Goal: Task Accomplishment & Management: Use online tool/utility

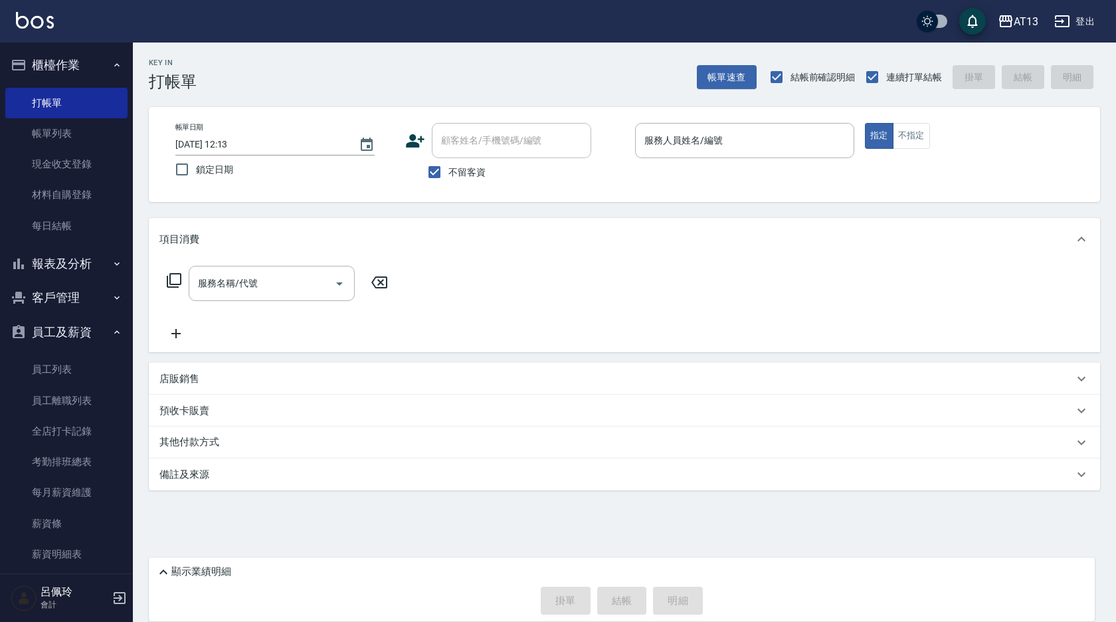
drag, startPoint x: 909, startPoint y: 507, endPoint x: 895, endPoint y: 498, distance: 16.8
click at [908, 507] on div "Key In 打帳單 帳單速查 結帳前確認明細 連續打單結帳 掛單 結帳 明細 帳單日期 [DATE] 12:13 鎖定日期 顧客姓名/手機號碼/編號 顧客姓…" at bounding box center [624, 303] width 983 height 521
click at [57, 222] on link "每日結帳" at bounding box center [66, 226] width 122 height 31
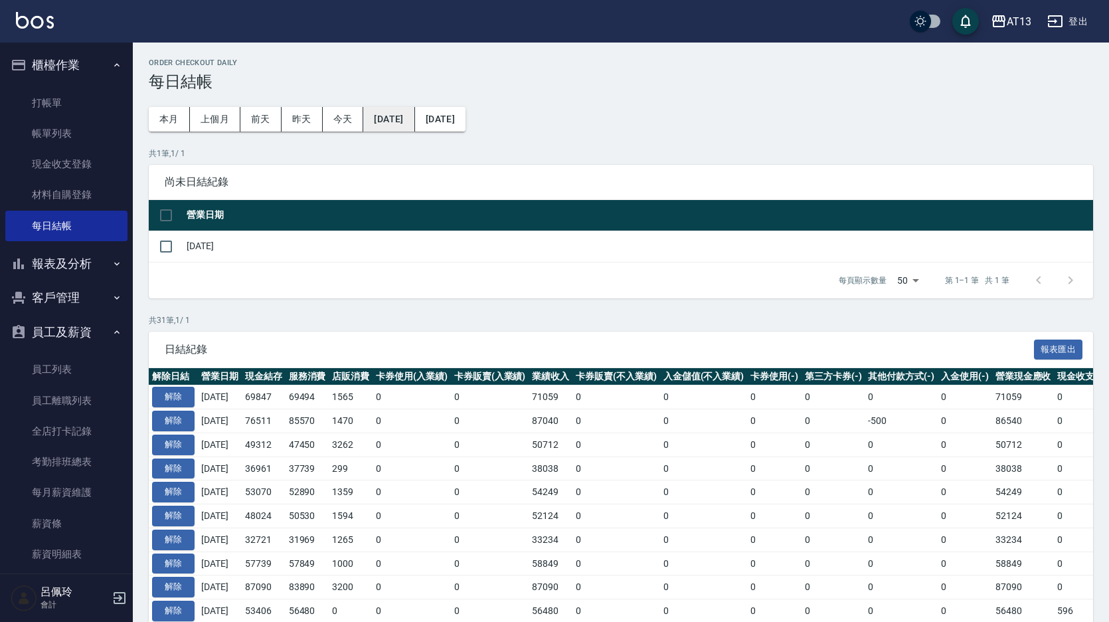
click at [414, 120] on button "[DATE]" at bounding box center [388, 119] width 51 height 25
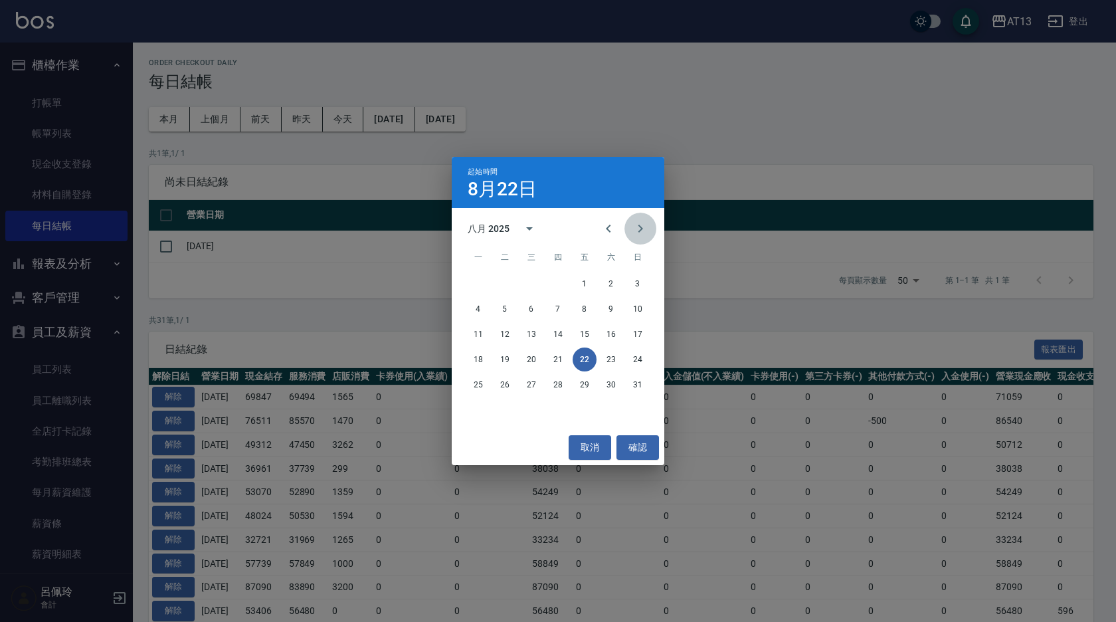
click at [639, 227] on icon "Next month" at bounding box center [640, 229] width 16 height 16
click at [506, 332] on button "16" at bounding box center [505, 334] width 24 height 24
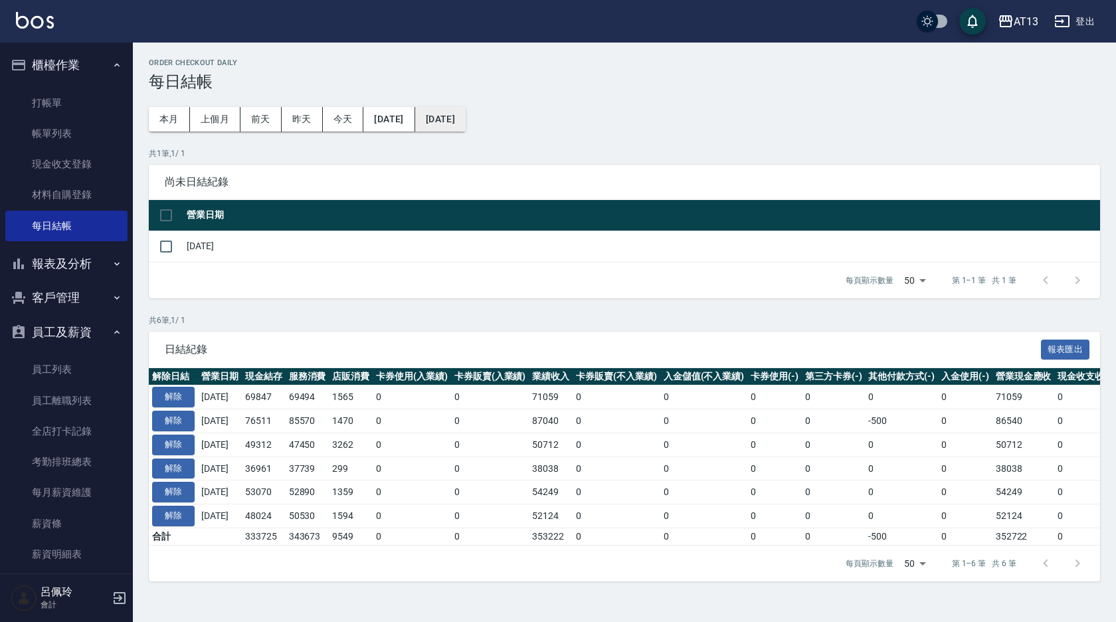
click at [466, 125] on button "[DATE]" at bounding box center [440, 119] width 50 height 25
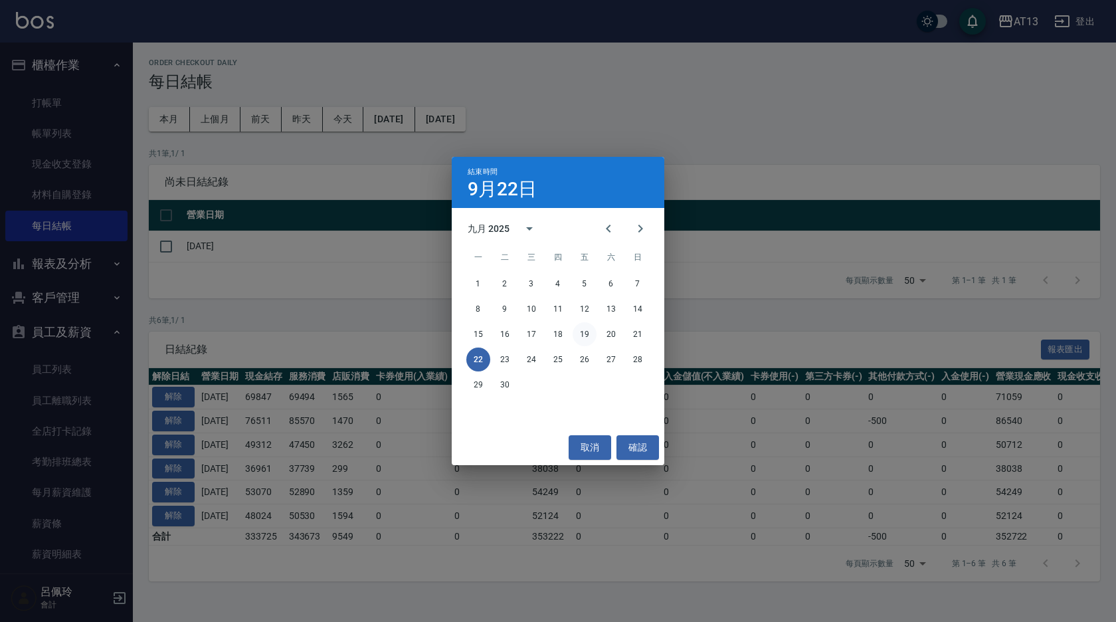
click at [589, 336] on button "19" at bounding box center [585, 334] width 24 height 24
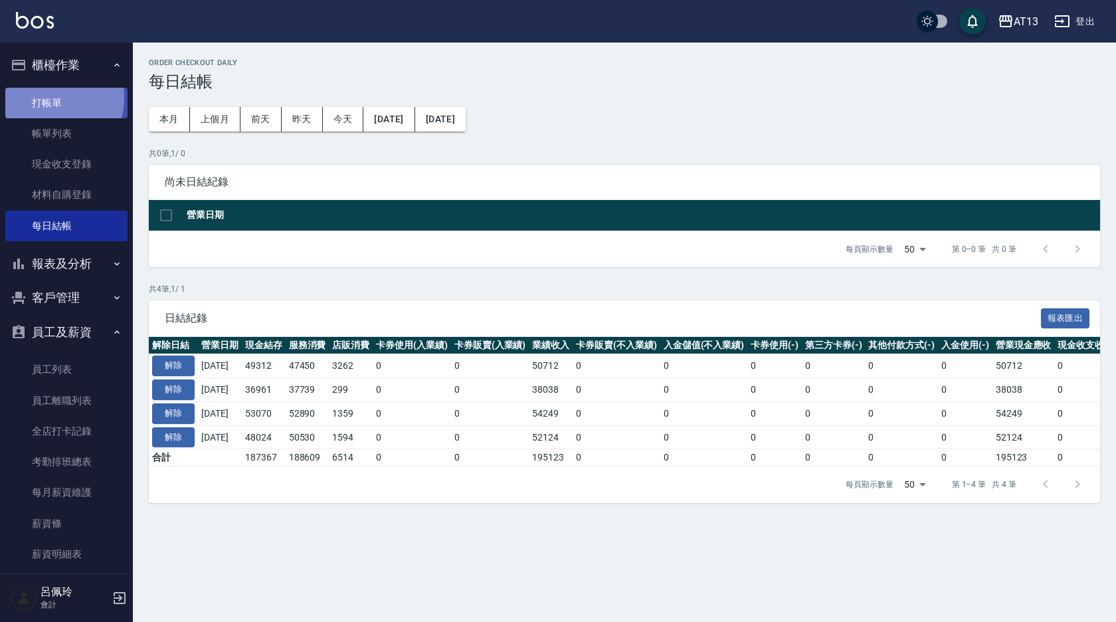
click at [48, 98] on link "打帳單" at bounding box center [66, 103] width 122 height 31
